Goal: Navigation & Orientation: Find specific page/section

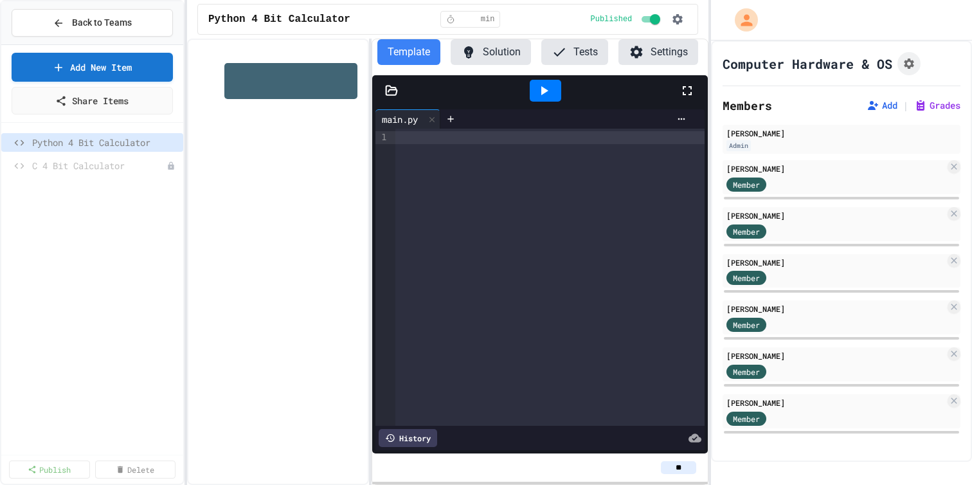
click at [77, 49] on div "Add New Item Share Items" at bounding box center [92, 84] width 182 height 78
click at [78, 27] on span "Back to Teams" at bounding box center [102, 23] width 60 height 14
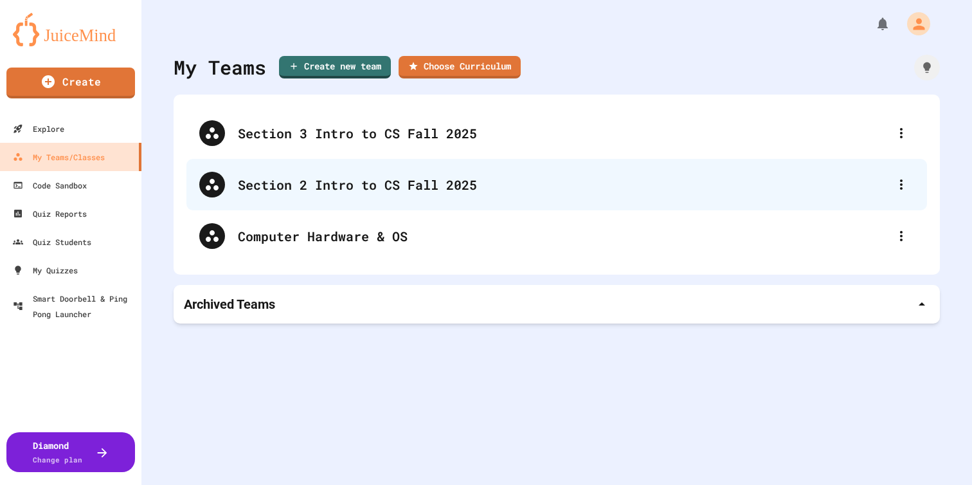
click at [326, 182] on div "Section 2 Intro to CS Fall 2025" at bounding box center [563, 184] width 651 height 19
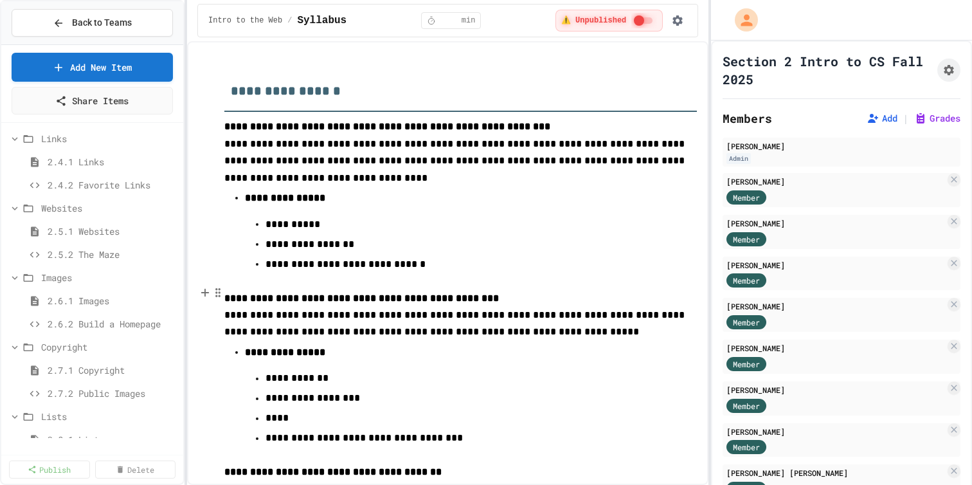
scroll to position [257, 0]
click at [116, 10] on div "Back to Teams" at bounding box center [92, 23] width 182 height 44
click at [116, 13] on button "Back to Teams" at bounding box center [92, 23] width 161 height 28
